Goal: Transaction & Acquisition: Purchase product/service

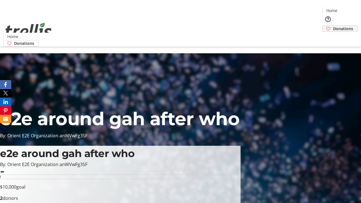
click at [333, 26] on span "Donations" at bounding box center [343, 29] width 20 height 6
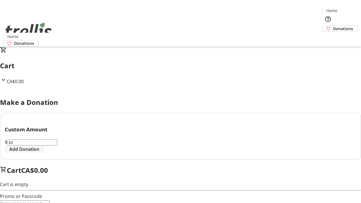
click at [39, 153] on span "Add Donation" at bounding box center [24, 149] width 30 height 7
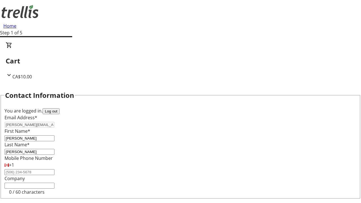
select select "BC"
select select "CA"
type input "V1Y 0C2"
